Goal: Transaction & Acquisition: Purchase product/service

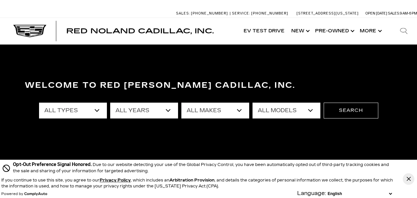
click at [98, 111] on select "All Types New Used Certified Used Demo" at bounding box center [73, 111] width 68 height 16
click at [241, 111] on select "All Makes Audi BMW Buick Cadillac Chevrolet Ford Honda Jeep Land Rover Lexus Me…" at bounding box center [215, 111] width 68 height 16
select select "Cadillac"
click at [311, 109] on select "All Models CT4 CT5 DTS Escalade Escalade ESV ESCALADE IQ ESCALADE IQL LYRIQ OPT…" at bounding box center [286, 111] width 68 height 16
select select "OPTIQ"
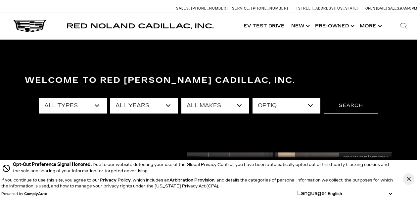
scroll to position [5, 0]
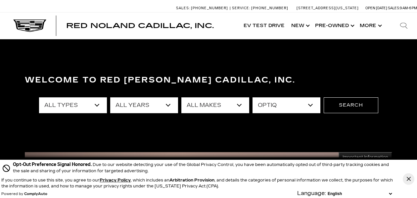
drag, startPoint x: 407, startPoint y: 180, endPoint x: 404, endPoint y: 177, distance: 4.2
click at [407, 180] on icon "Close Button" at bounding box center [408, 179] width 4 height 4
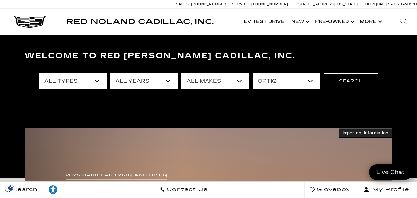
scroll to position [29, 0]
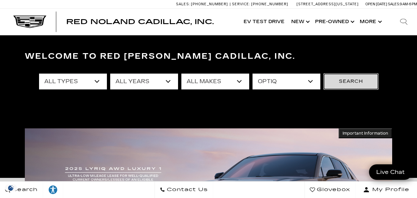
click at [355, 83] on button "Search" at bounding box center [350, 82] width 55 height 16
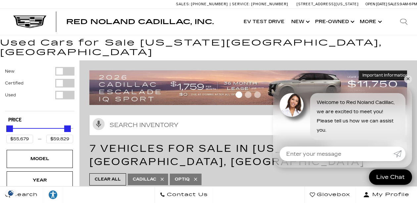
scroll to position [9, 0]
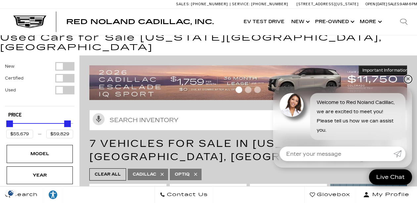
click at [408, 79] on link "✕" at bounding box center [408, 79] width 8 height 8
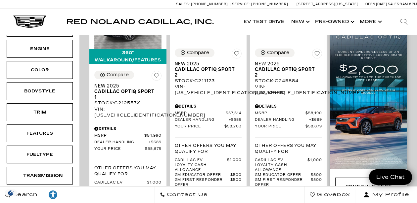
scroll to position [149, 0]
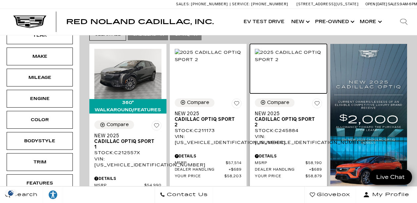
click at [298, 63] on img at bounding box center [288, 56] width 67 height 15
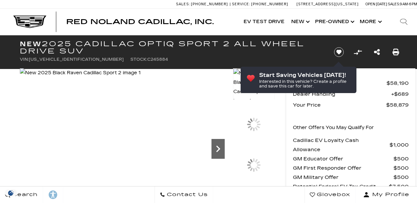
click at [215, 149] on icon "Next" at bounding box center [217, 149] width 13 height 13
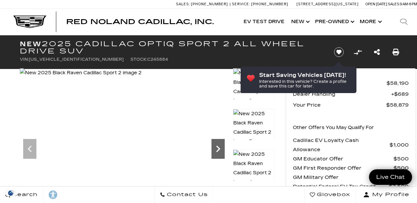
click at [218, 148] on icon "Next" at bounding box center [218, 149] width 4 height 7
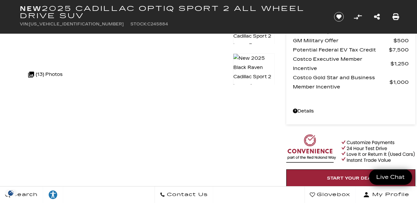
scroll to position [107, 0]
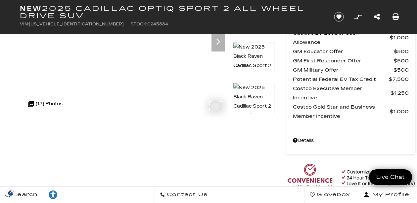
click at [32, 103] on icon at bounding box center [31, 104] width 9 height 9
click at [42, 105] on div ".cls-1, .cls-3 { fill: #c50033; } .cls-1 { clip-rule: evenodd; } .cls-2 { clip-…" at bounding box center [45, 104] width 41 height 16
click at [219, 45] on icon "Next" at bounding box center [217, 41] width 13 height 13
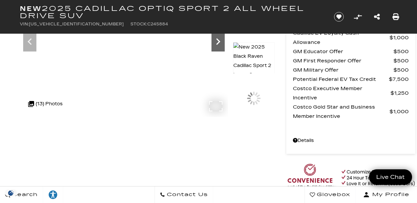
click at [219, 45] on icon "Next" at bounding box center [217, 41] width 13 height 13
click at [219, 44] on icon "Next" at bounding box center [217, 41] width 13 height 13
click at [218, 44] on icon "Next" at bounding box center [217, 41] width 13 height 13
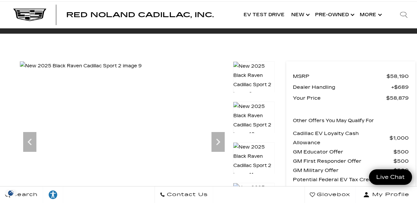
scroll to position [0, 0]
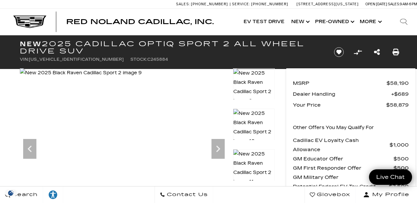
click at [258, 127] on img at bounding box center [254, 128] width 42 height 38
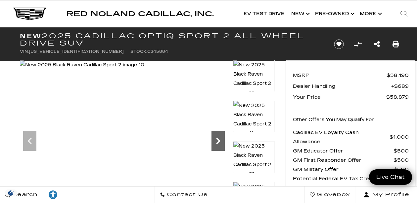
scroll to position [23, 0]
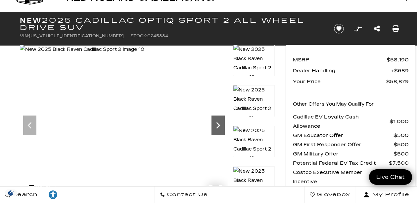
click at [218, 128] on icon "Next" at bounding box center [217, 125] width 13 height 13
click at [220, 125] on icon "Next" at bounding box center [217, 125] width 13 height 13
click at [144, 54] on img at bounding box center [82, 49] width 124 height 9
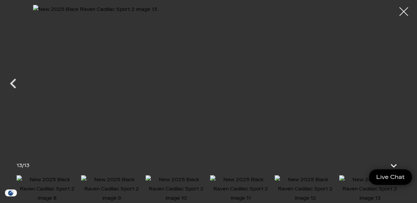
click at [402, 12] on div at bounding box center [404, 12] width 18 height 18
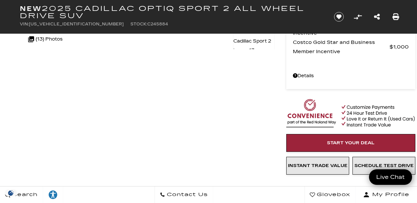
scroll to position [168, 0]
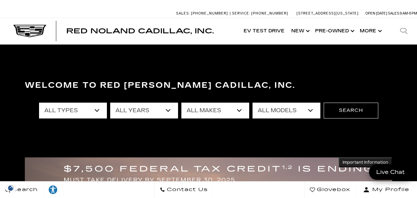
select select "Cadillac"
click at [311, 109] on select "All Models CT4 CT5 DTS Escalade Escalade ESV ESCALADE IQ ESCALADE IQL LYRIQ OPT…" at bounding box center [286, 111] width 68 height 16
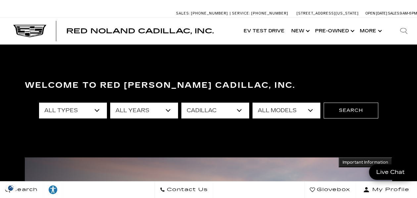
select select "OPTIQ"
click at [345, 111] on button "Search" at bounding box center [350, 111] width 55 height 16
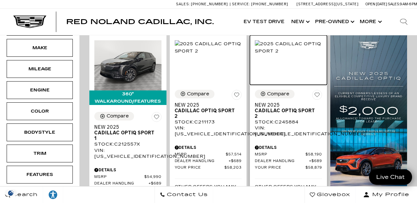
click at [286, 55] on img at bounding box center [288, 47] width 67 height 15
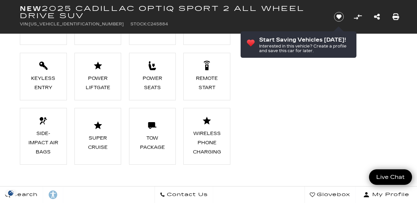
scroll to position [583, 0]
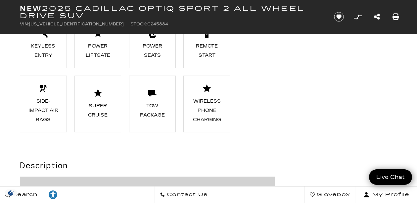
click at [150, 108] on div "Tow Package" at bounding box center [152, 111] width 31 height 19
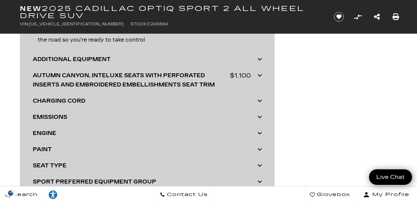
scroll to position [1400, 0]
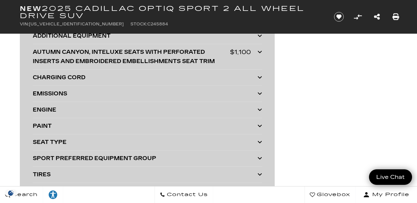
click at [261, 108] on icon at bounding box center [259, 109] width 5 height 5
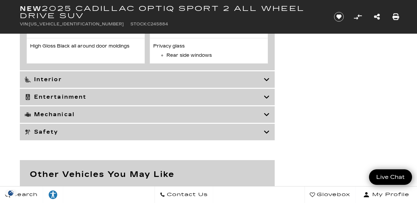
scroll to position [2359, 0]
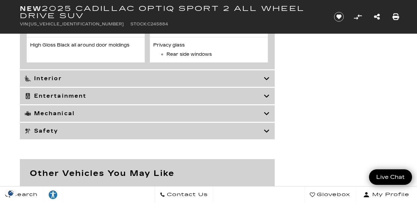
click at [267, 117] on icon at bounding box center [267, 113] width 6 height 7
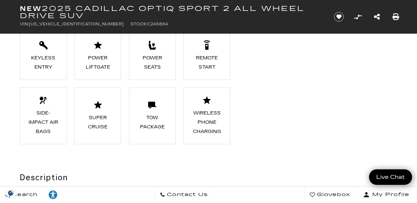
scroll to position [551, 0]
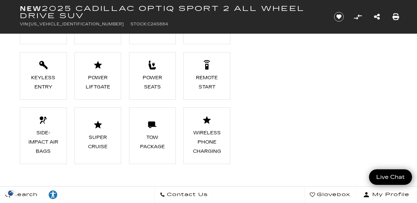
click at [161, 137] on div "Tow Package" at bounding box center [152, 142] width 31 height 19
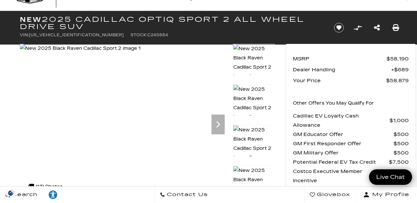
scroll to position [0, 0]
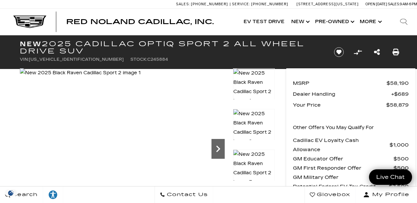
click at [218, 149] on icon "Next" at bounding box center [217, 149] width 13 height 13
click at [220, 148] on icon "Next" at bounding box center [217, 149] width 13 height 13
click at [141, 78] on img at bounding box center [80, 72] width 121 height 9
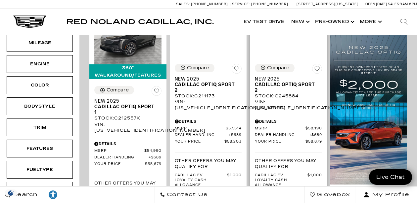
scroll to position [111, 0]
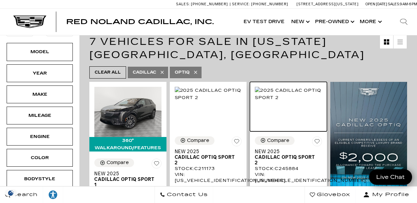
click at [291, 100] on img at bounding box center [288, 94] width 67 height 15
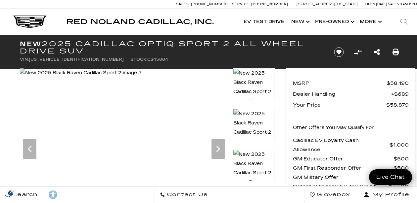
scroll to position [123, 0]
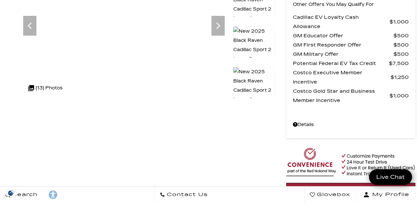
click at [254, 78] on img at bounding box center [254, 86] width 42 height 38
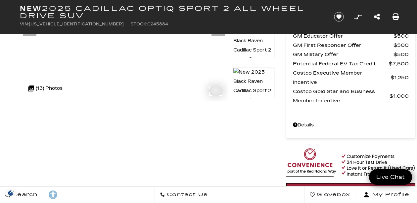
scroll to position [22, 0]
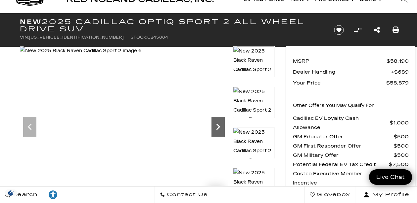
click at [215, 125] on icon "Next" at bounding box center [217, 126] width 13 height 13
click at [214, 125] on icon "Next" at bounding box center [217, 126] width 13 height 13
click at [213, 125] on icon "Next" at bounding box center [217, 126] width 13 height 13
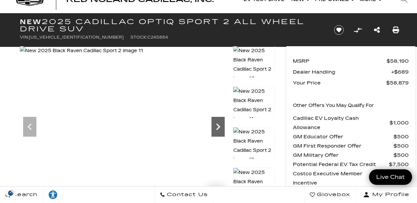
click at [213, 125] on icon "Next" at bounding box center [217, 126] width 13 height 13
click at [144, 56] on img at bounding box center [82, 50] width 124 height 9
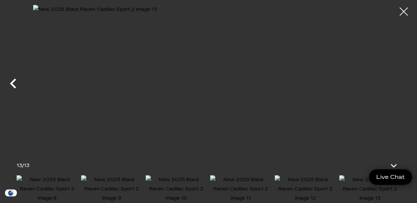
click at [14, 84] on icon "Previous" at bounding box center [13, 84] width 20 height 20
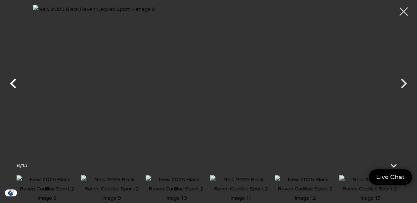
click at [14, 84] on icon "Previous" at bounding box center [13, 84] width 20 height 20
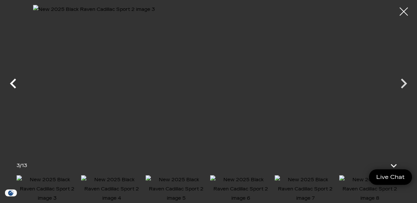
click at [13, 84] on icon "Previous" at bounding box center [13, 84] width 20 height 20
